Goal: Task Accomplishment & Management: Complete application form

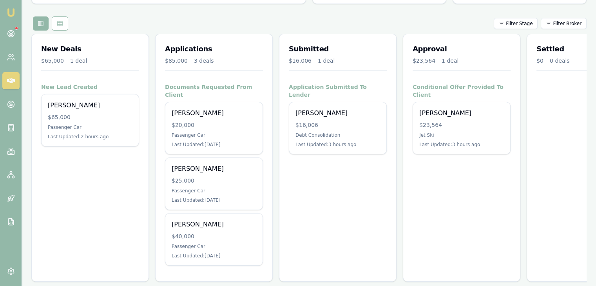
scroll to position [87, 0]
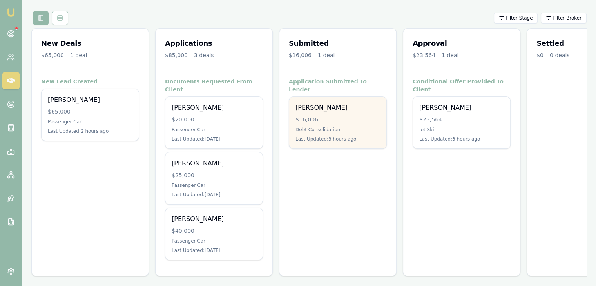
click at [323, 116] on div "[PERSON_NAME] $16,006 Debt Consolidation Last Updated: 3 hours ago" at bounding box center [337, 123] width 97 height 52
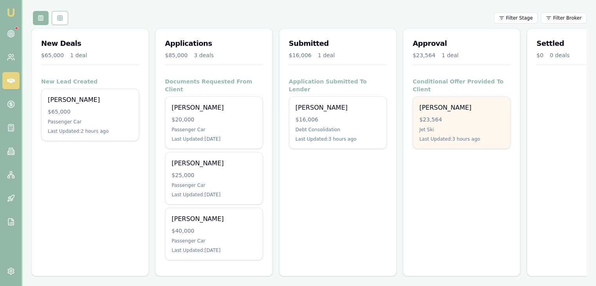
click at [474, 118] on div "Harrison Ney $23,564 Jet Ski Last Updated: 3 hours ago" at bounding box center [461, 123] width 97 height 52
click at [451, 116] on div "$23,564" at bounding box center [461, 120] width 85 height 8
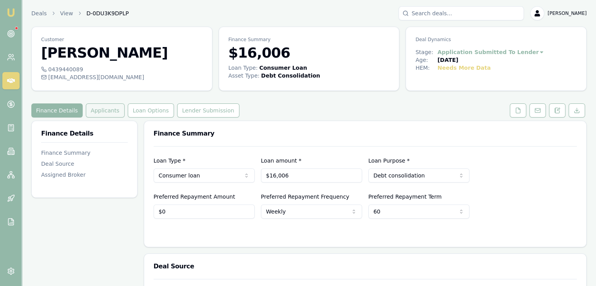
click at [91, 113] on button "Applicants" at bounding box center [105, 110] width 39 height 14
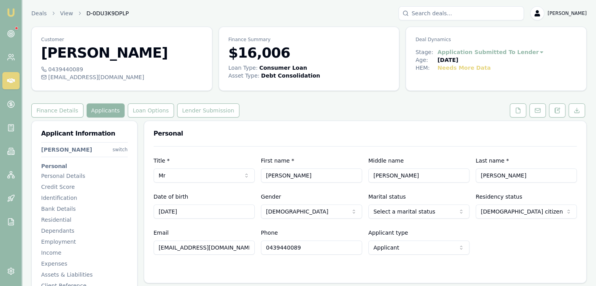
click at [123, 150] on html "Emu Broker Deals View D-0DU3K9DPLP Baron Ketterman Toggle Menu Customer Andrew …" at bounding box center [298, 143] width 596 height 286
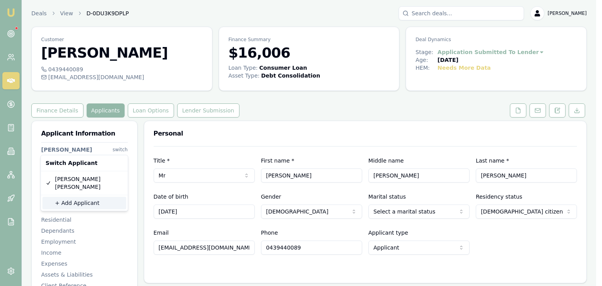
click at [76, 197] on div "+ Add Applicant" at bounding box center [84, 203] width 84 height 13
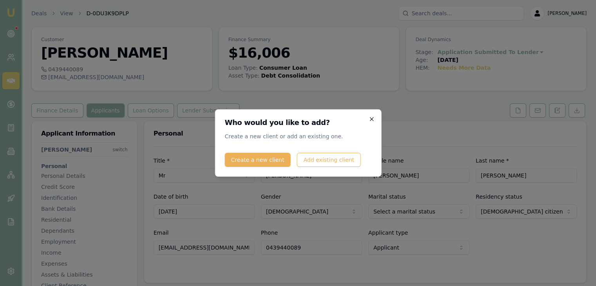
click at [372, 119] on icon "button" at bounding box center [372, 119] width 4 height 4
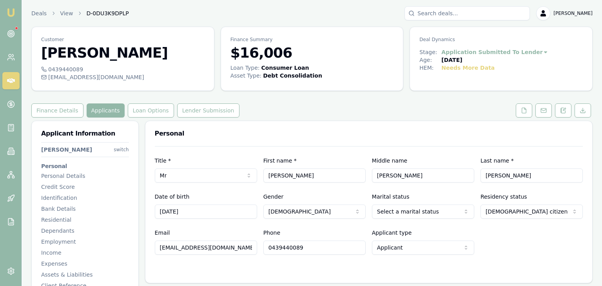
click at [120, 150] on html "Emu Broker Deals View D-0DU3K9DPLP Baron Ketterman Toggle Menu Customer Andrew …" at bounding box center [301, 143] width 602 height 286
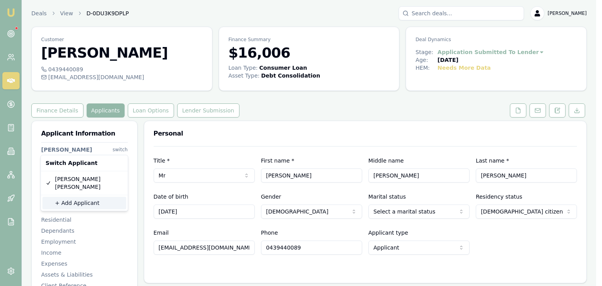
click at [78, 197] on div "+ Add Applicant" at bounding box center [84, 203] width 84 height 13
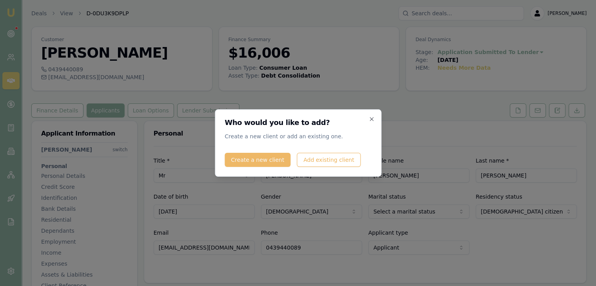
click at [246, 158] on button "Create a new client" at bounding box center [258, 160] width 66 height 14
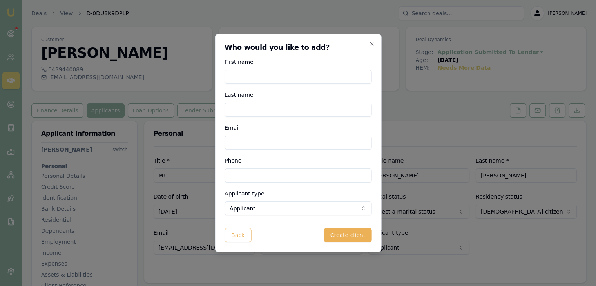
click at [244, 77] on input "First name" at bounding box center [298, 77] width 147 height 14
type input "Amy"
type input "Raika"
type input "aaamee@live.com"
type input "0435 749 734"
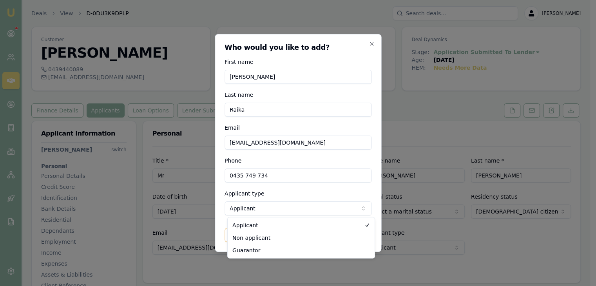
click at [263, 206] on body "Emu Broker Deals View D-0DU3K9DPLP Baron Ketterman Toggle Menu Customer Andrew …" at bounding box center [295, 143] width 590 height 286
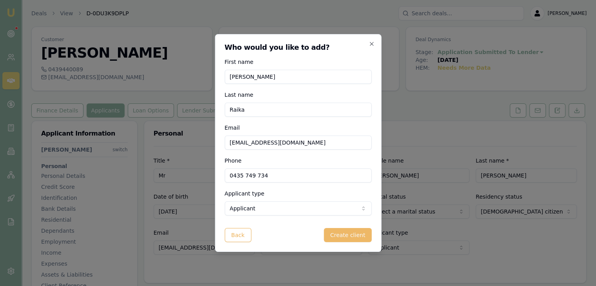
click at [349, 235] on button "Create client" at bounding box center [347, 235] width 47 height 14
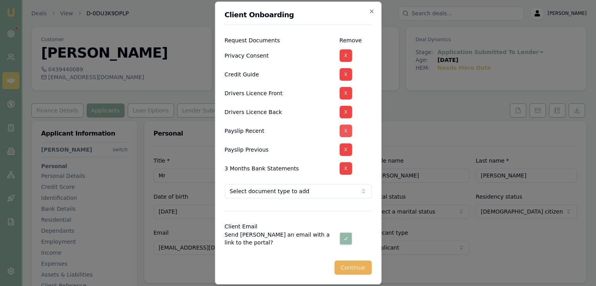
click at [348, 131] on button "X" at bounding box center [345, 131] width 13 height 13
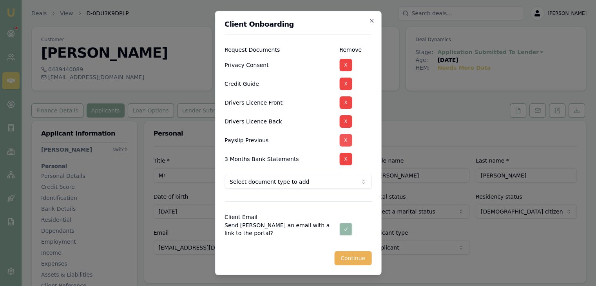
click at [347, 138] on button "X" at bounding box center [345, 140] width 13 height 13
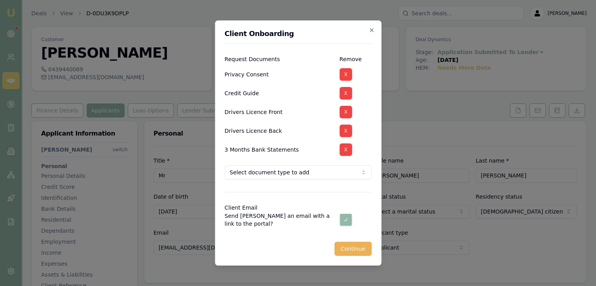
click at [346, 174] on body "Emu Broker Deals View D-0DU3K9DPLP Baron Ketterman Toggle Menu Customer Andrew …" at bounding box center [298, 143] width 596 height 286
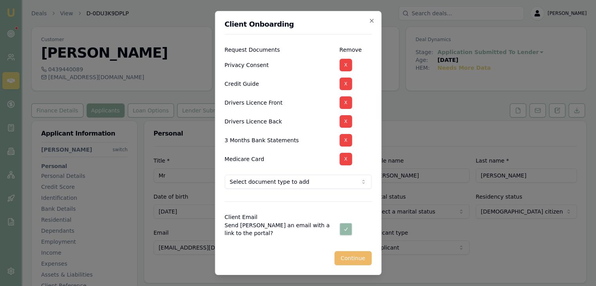
click at [353, 258] on button "Continue" at bounding box center [352, 258] width 37 height 14
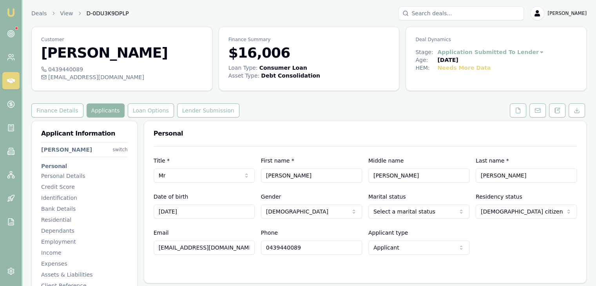
click at [123, 149] on html "Emu Broker Deals View D-0DU3K9DPLP Baron Ketterman Toggle Menu Customer Andrew …" at bounding box center [298, 143] width 596 height 286
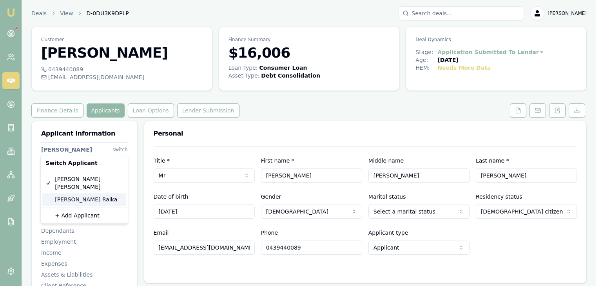
click at [74, 193] on div "Amy Raika" at bounding box center [84, 199] width 84 height 13
select select
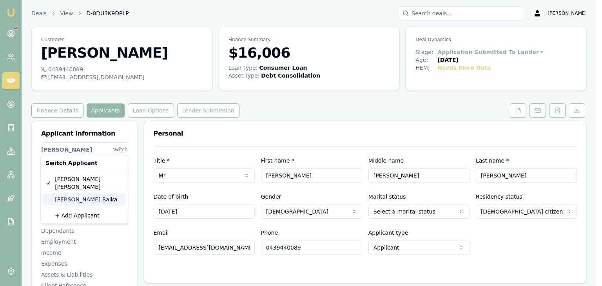
type input "Amy"
type input "Raika"
type input "aaamee@live.com"
type input "0435749734"
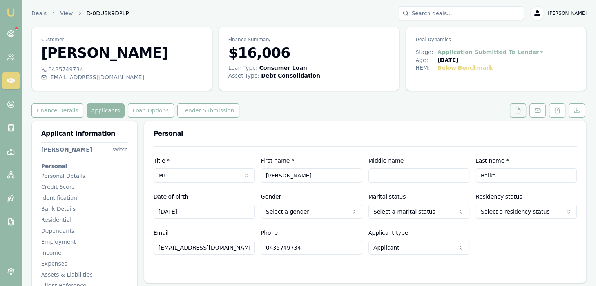
click at [517, 112] on icon at bounding box center [518, 110] width 6 height 6
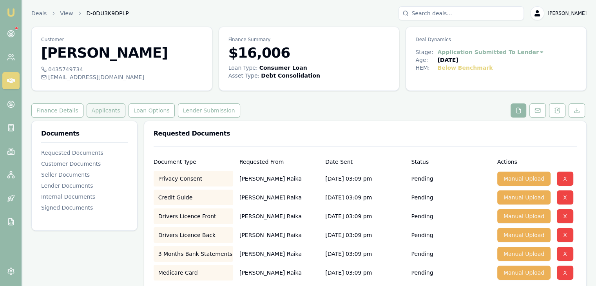
click at [98, 111] on button "Applicants" at bounding box center [106, 110] width 39 height 14
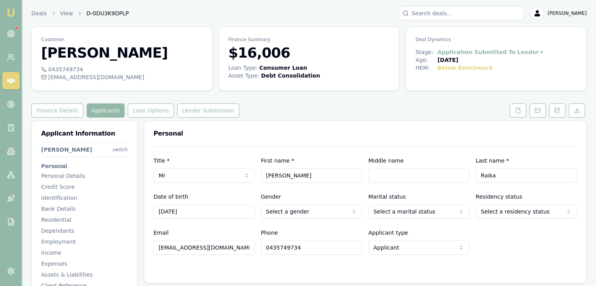
click at [122, 149] on html "Emu Broker Deals View D-0DU3K9DPLP Baron Ketterman Toggle Menu Customer Amy Rai…" at bounding box center [298, 143] width 596 height 286
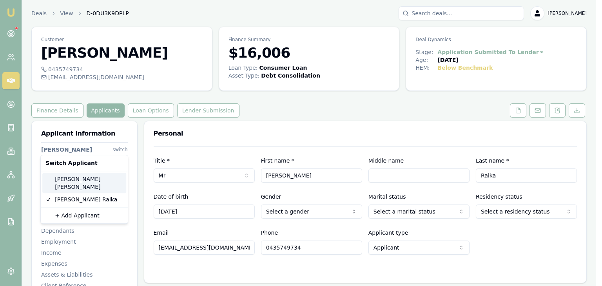
click at [74, 180] on div "Andrew Cowan" at bounding box center [84, 183] width 84 height 20
select select "QLD"
select select "OPEN_LICENCE"
type input "Andrew"
type input "David"
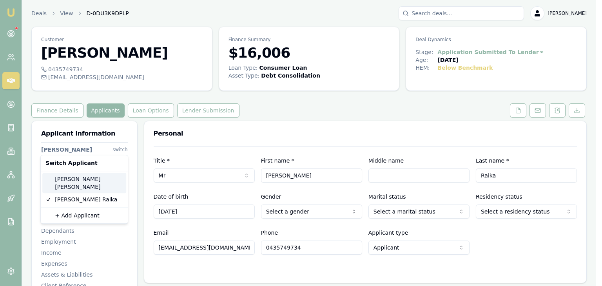
type input "Cowan"
type input "andrew_cowan123@hotmail.com"
type input "0439440089"
type input "088057972"
type input "09/01/2026"
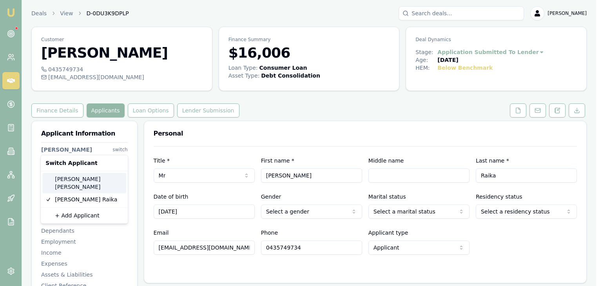
type input "D51E220BCE"
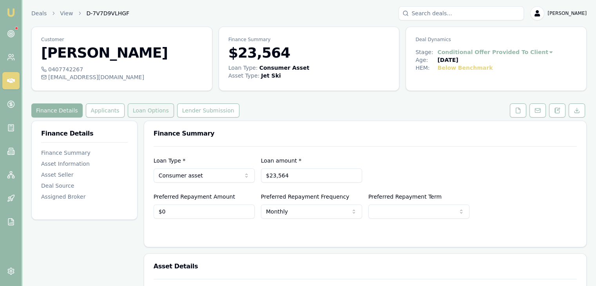
click at [136, 112] on button "Loan Options" at bounding box center [151, 110] width 46 height 14
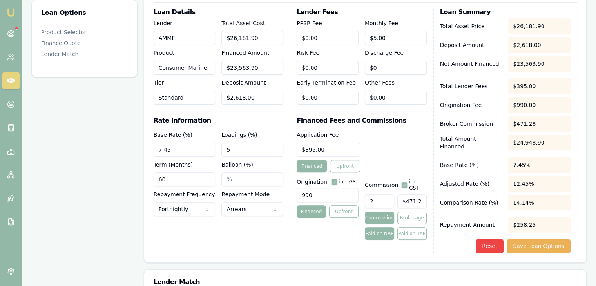
scroll to position [235, 0]
